Goal: Check status: Check status

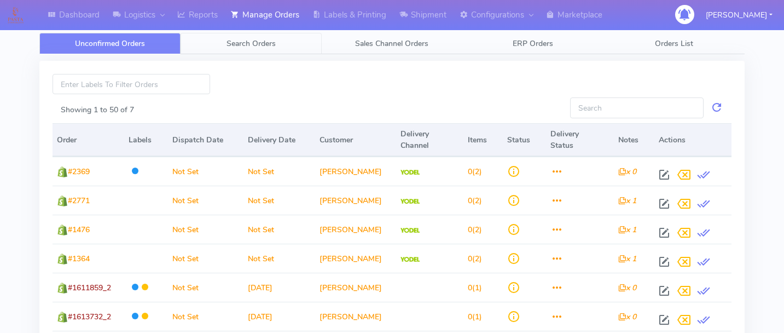
click at [238, 45] on span "Search Orders" at bounding box center [251, 43] width 49 height 10
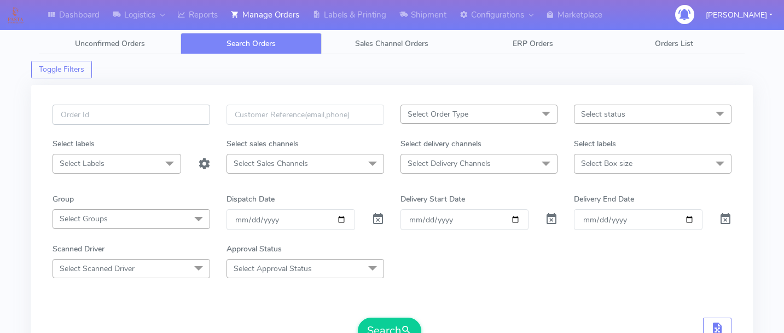
click at [138, 118] on input "text" at bounding box center [132, 115] width 158 height 20
paste input "1616765"
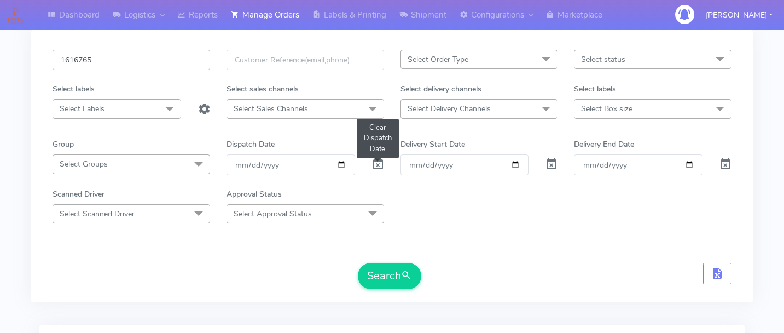
type input "1616765"
click at [377, 161] on span at bounding box center [378, 166] width 13 height 10
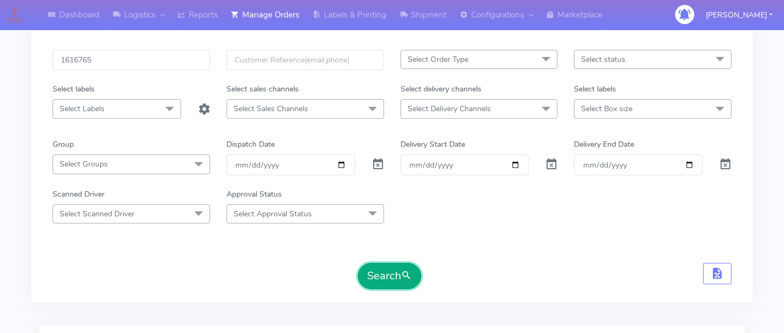
click at [400, 273] on button "Search" at bounding box center [389, 276] width 63 height 26
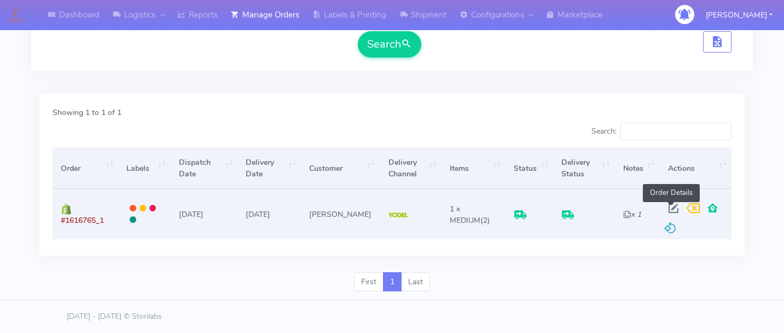
click at [670, 206] on span at bounding box center [674, 210] width 20 height 10
select select "5"
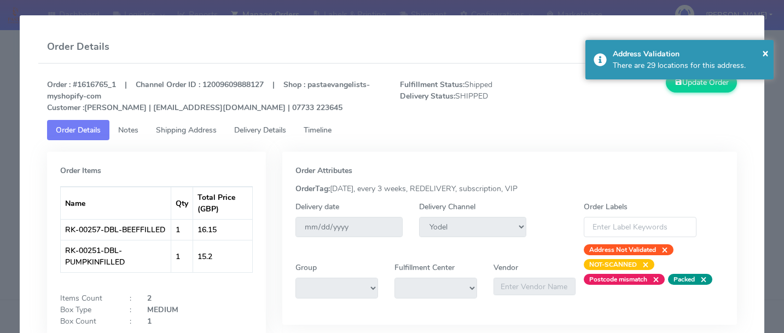
click at [278, 135] on link "Delivery Details" at bounding box center [261, 130] width 70 height 20
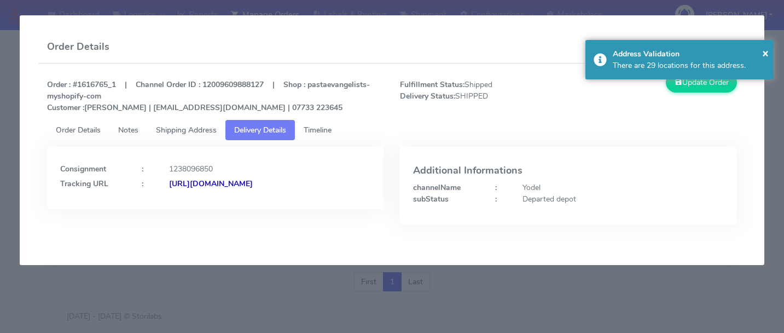
click at [325, 131] on span "Timeline" at bounding box center [318, 130] width 28 height 10
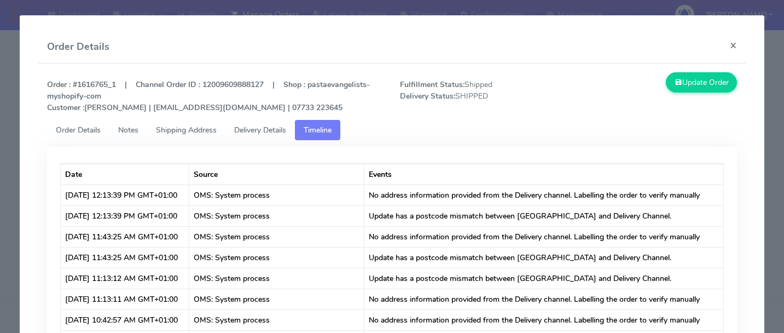
click at [777, 213] on modal-container "Order Details × Order : #1616765_1 | Channel Order ID : 12009609888127 | Shop :…" at bounding box center [392, 166] width 784 height 333
